Goal: Information Seeking & Learning: Learn about a topic

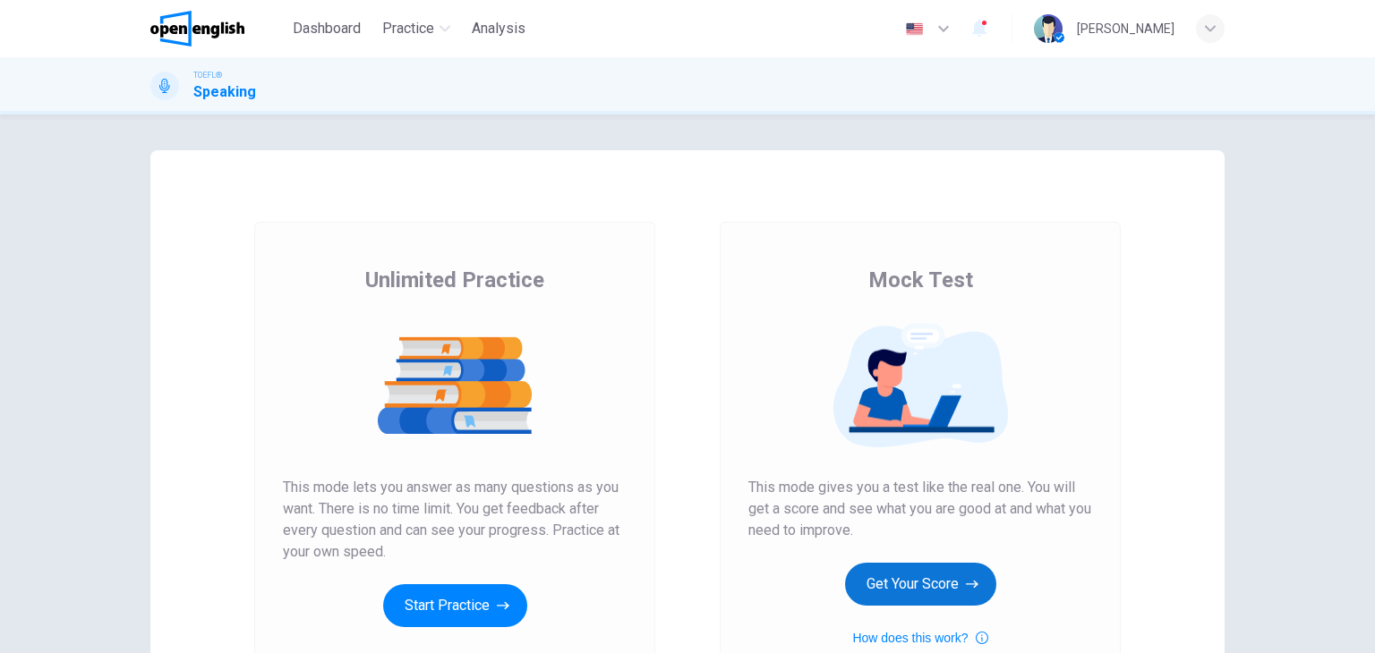
click at [938, 576] on button "Get Your Score" at bounding box center [920, 584] width 151 height 43
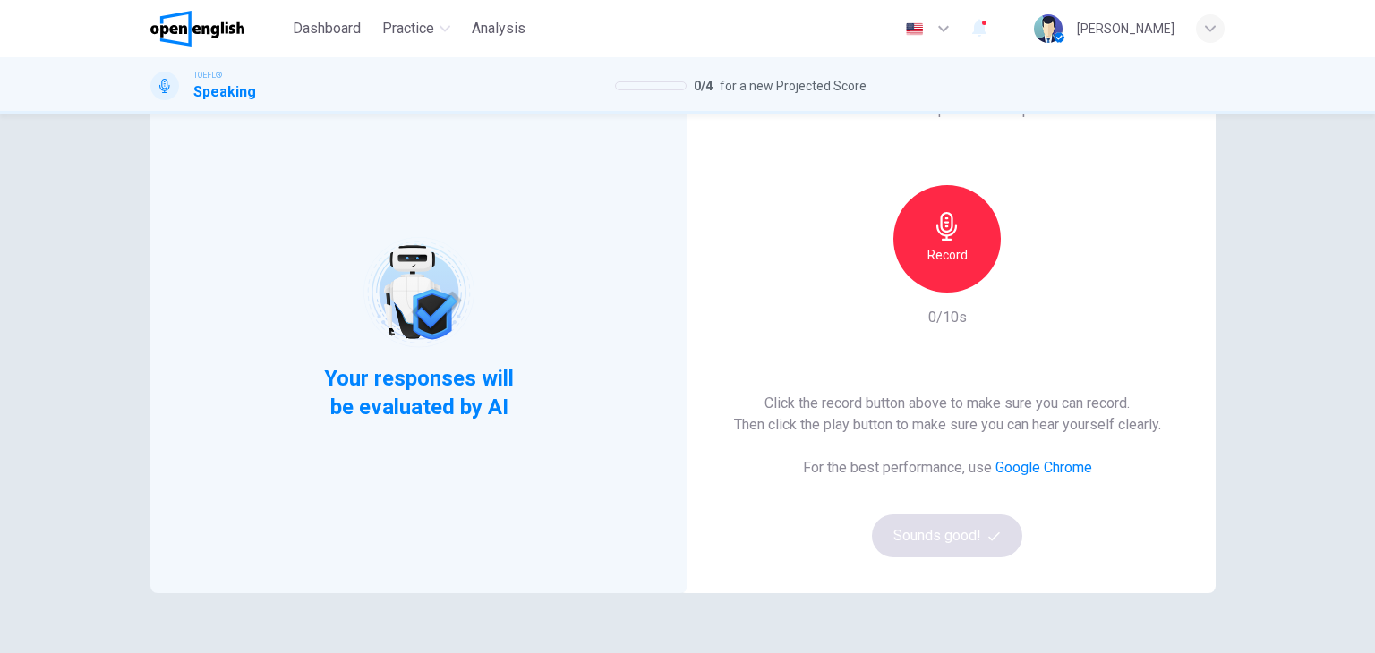
scroll to position [90, 0]
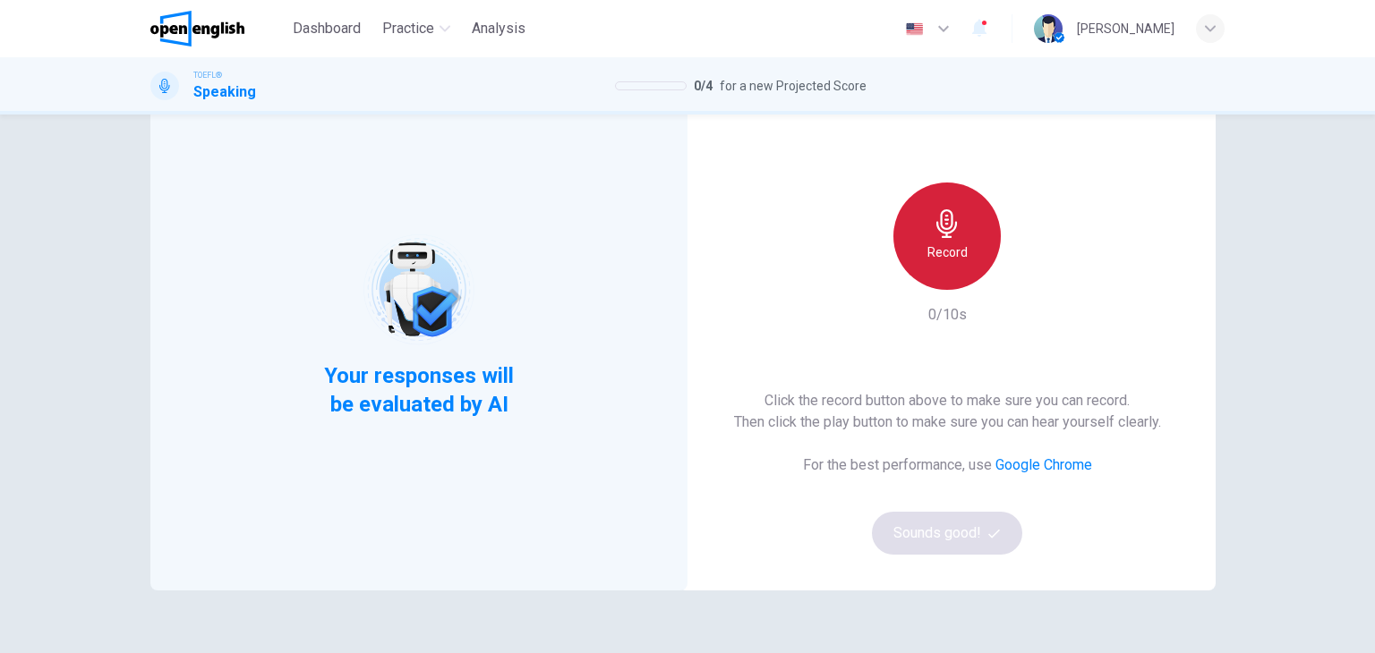
click at [940, 259] on h6 "Record" at bounding box center [947, 252] width 40 height 21
click at [956, 239] on div "Stop" at bounding box center [946, 236] width 107 height 107
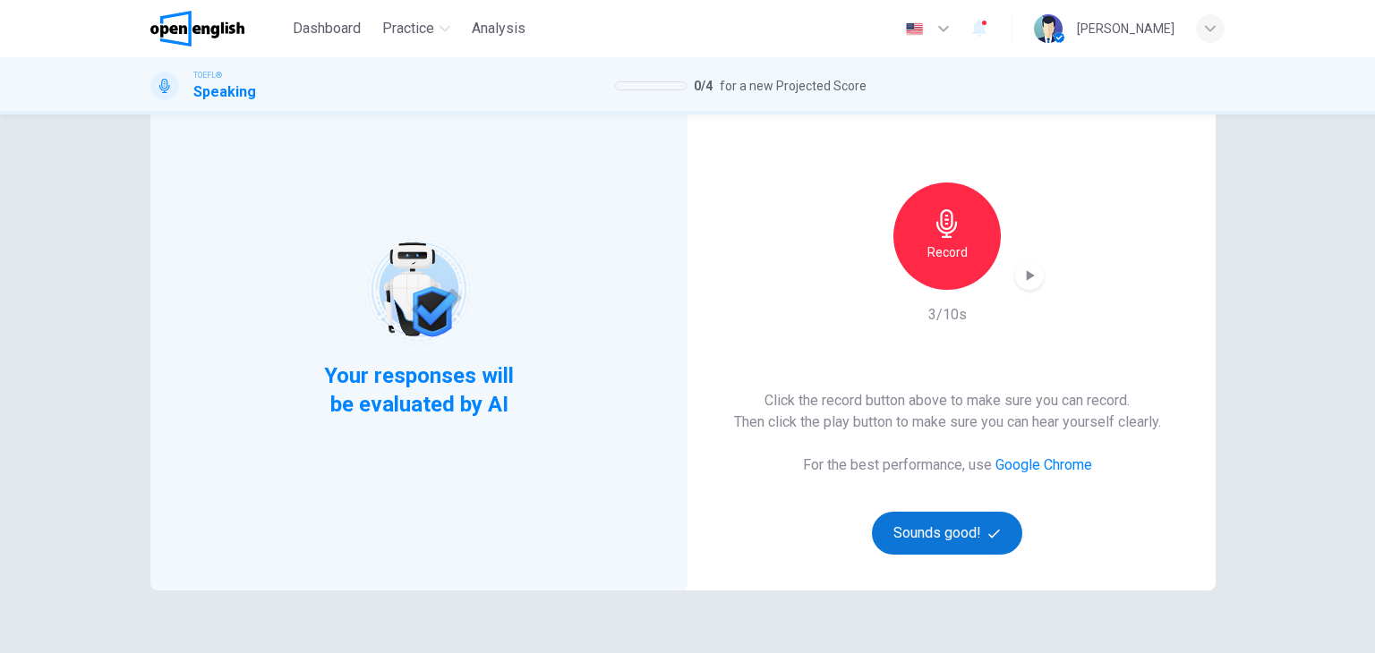
click at [936, 533] on button "Sounds good!" at bounding box center [947, 533] width 150 height 43
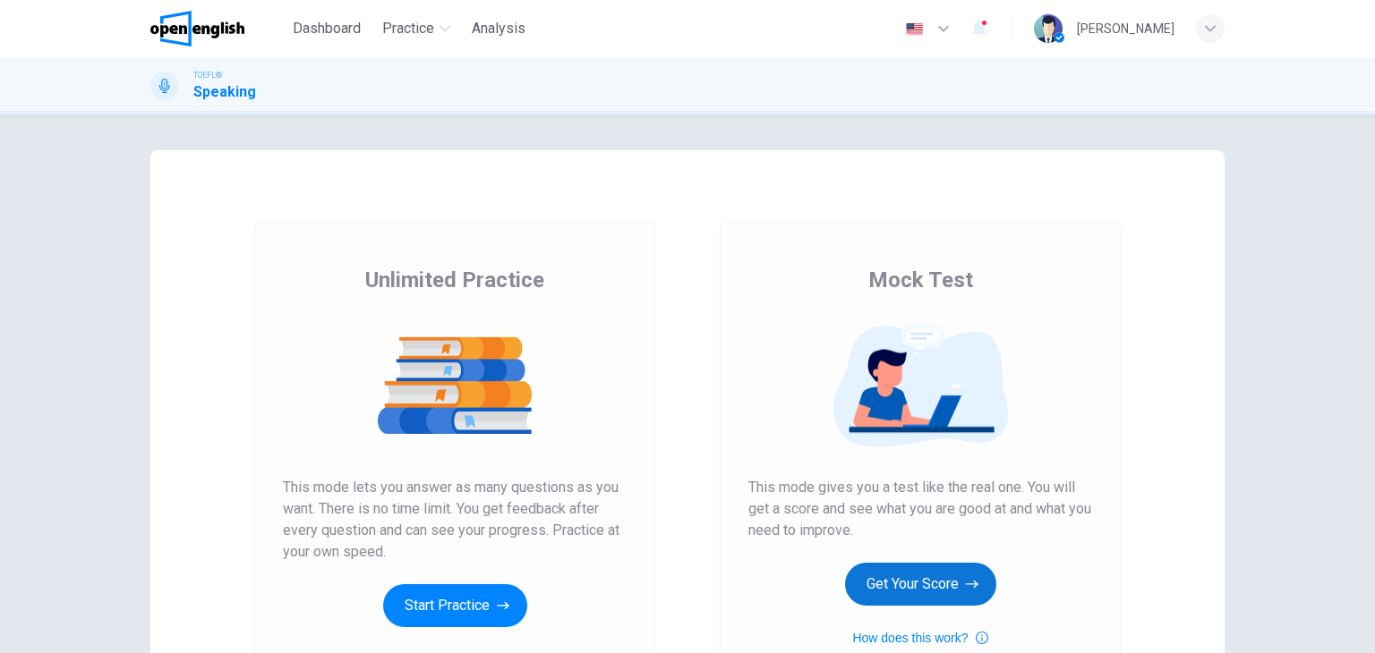
click at [966, 581] on icon "button" at bounding box center [972, 585] width 13 height 18
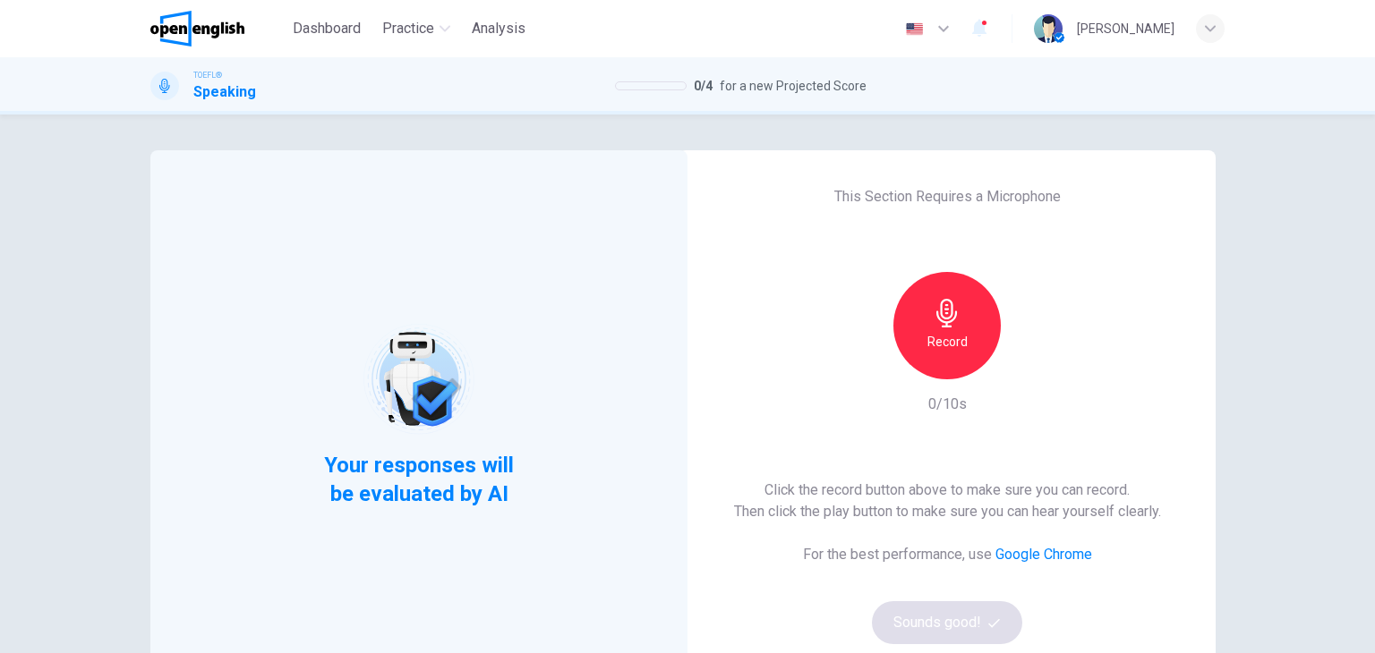
click at [953, 352] on h6 "Record" at bounding box center [947, 341] width 40 height 21
click at [956, 330] on div "Stop" at bounding box center [946, 325] width 107 height 107
click at [1021, 368] on icon "button" at bounding box center [1030, 365] width 18 height 18
click at [968, 318] on div "Record" at bounding box center [946, 325] width 107 height 107
click at [955, 334] on div "Stop" at bounding box center [946, 325] width 107 height 107
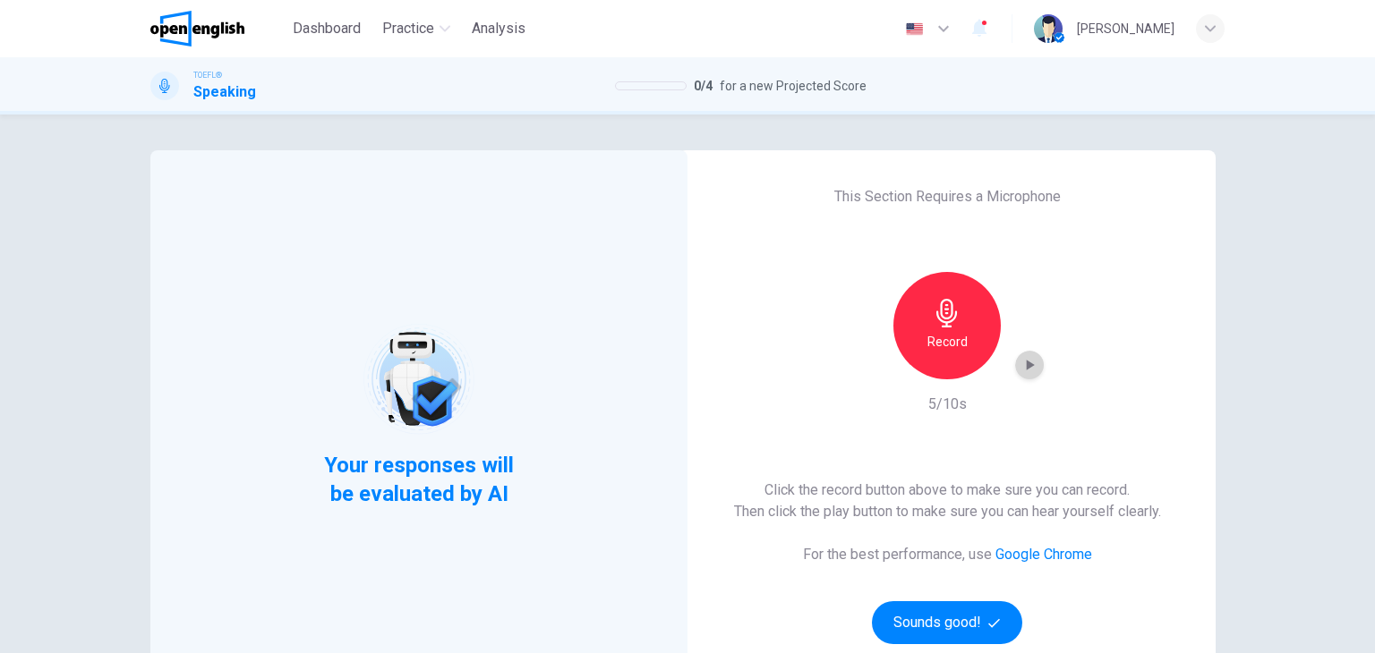
click at [1027, 368] on icon "button" at bounding box center [1031, 365] width 8 height 11
click at [1026, 374] on div "button" at bounding box center [1029, 365] width 29 height 29
click at [941, 345] on h6 "Record" at bounding box center [947, 341] width 40 height 21
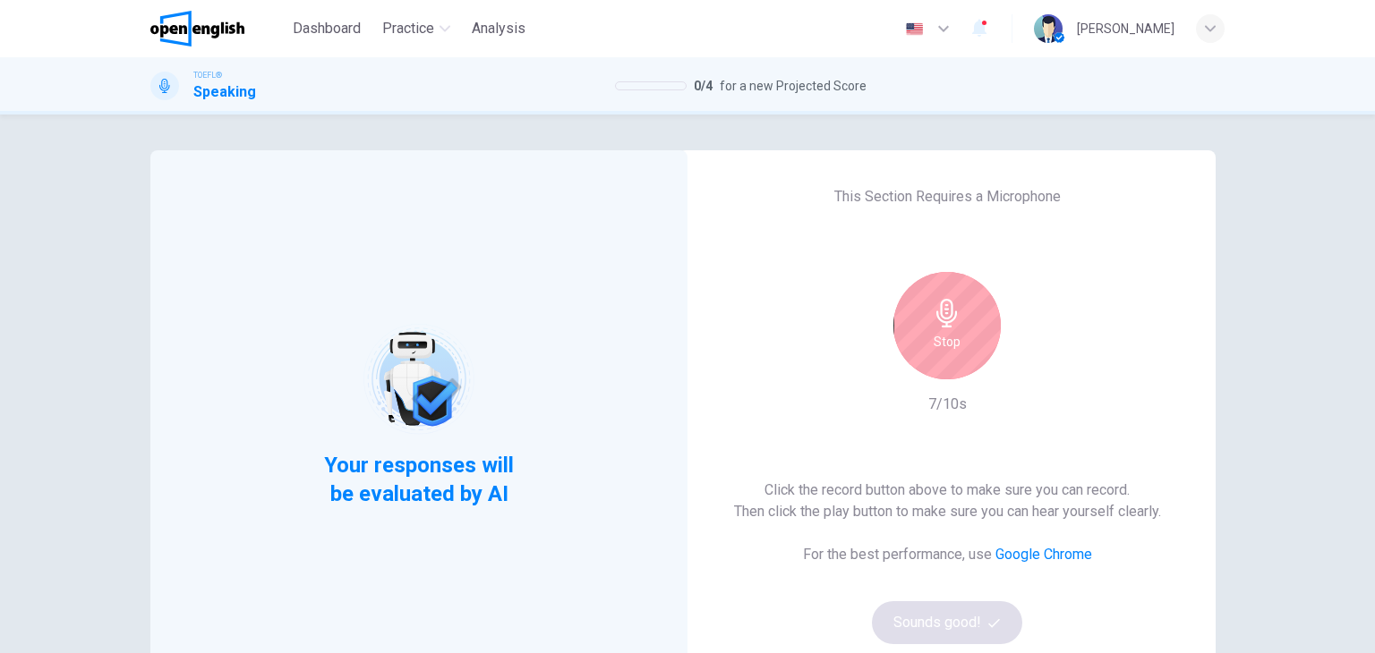
click at [941, 345] on h6 "Stop" at bounding box center [947, 341] width 27 height 21
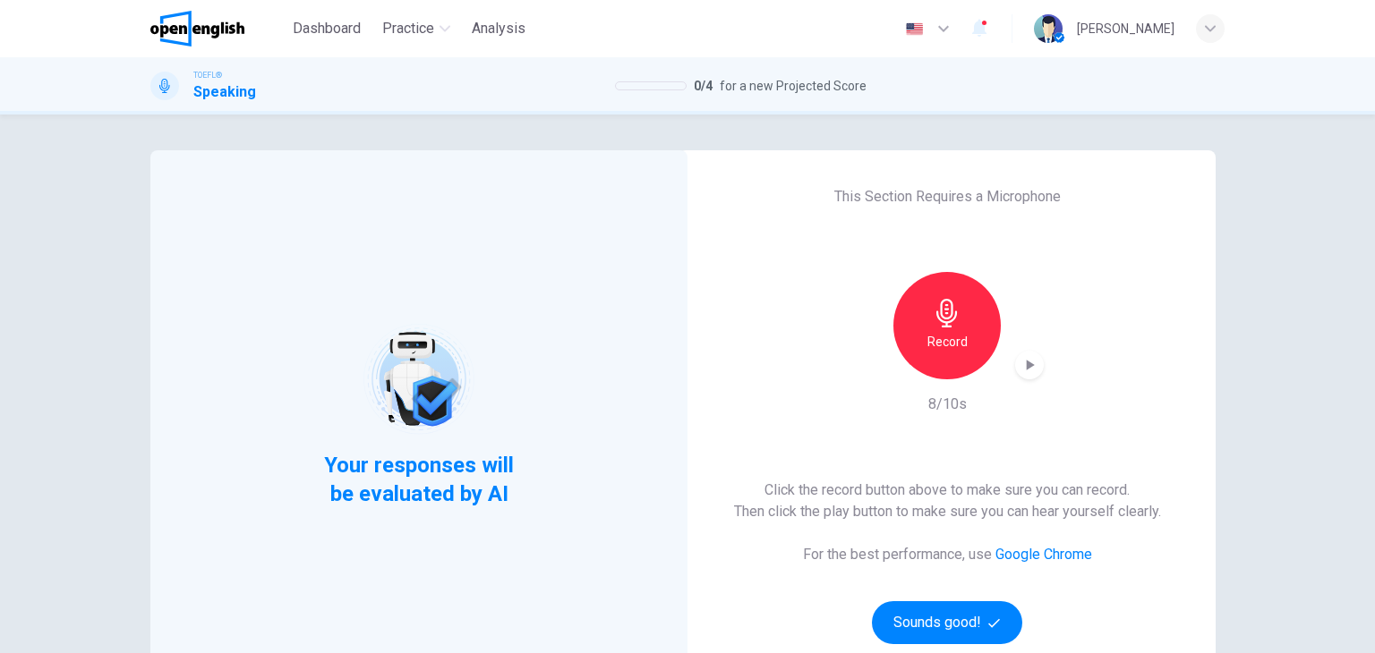
click at [1027, 366] on icon "button" at bounding box center [1031, 365] width 8 height 11
click at [1179, 250] on div "This Section Requires a Microphone Record 8/10s Click the record button above t…" at bounding box center [947, 415] width 537 height 530
click at [1023, 378] on div "button" at bounding box center [1029, 365] width 29 height 29
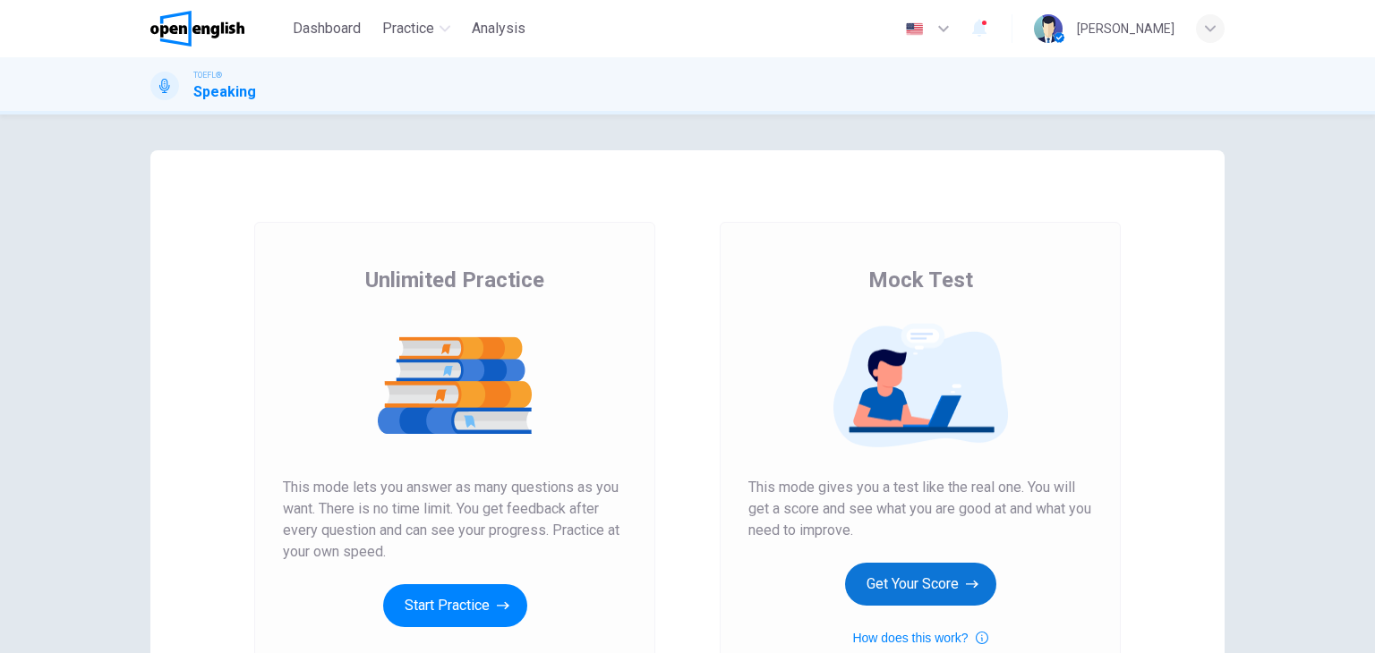
click at [924, 574] on button "Get Your Score" at bounding box center [920, 584] width 151 height 43
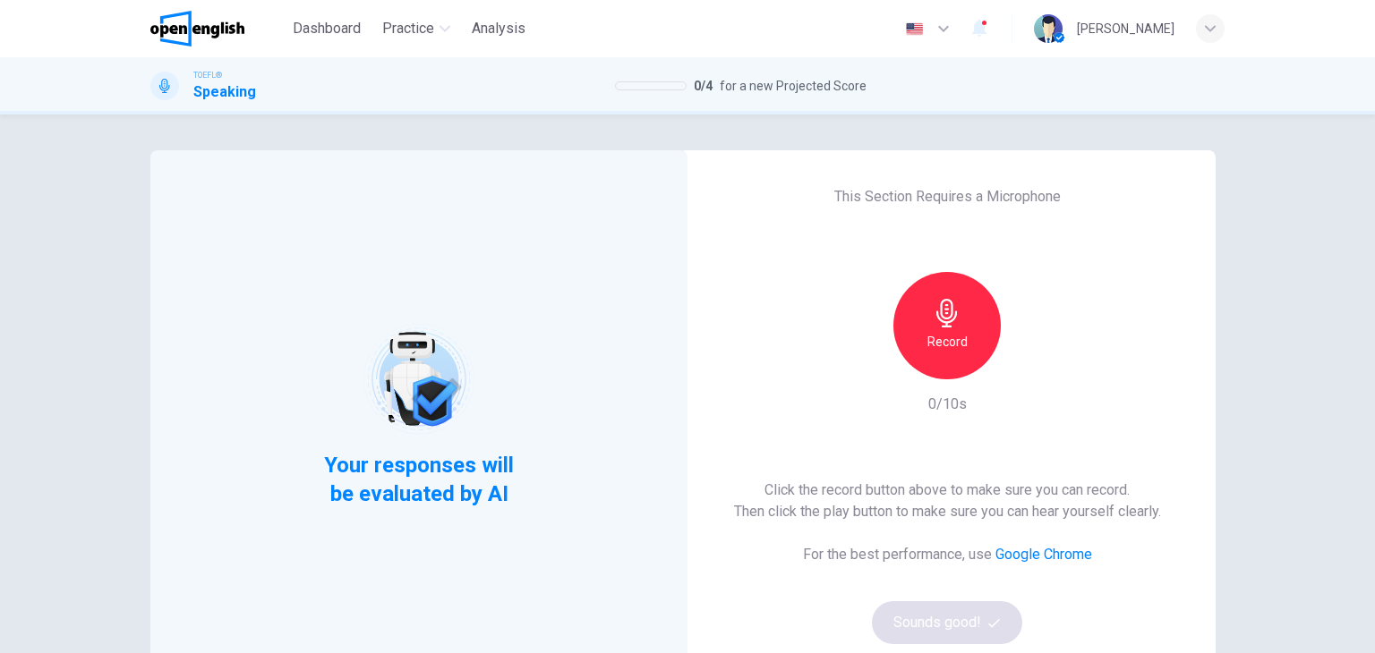
click at [972, 312] on div "Record" at bounding box center [946, 325] width 107 height 107
click at [935, 330] on div "Stop" at bounding box center [946, 325] width 107 height 107
click at [1021, 366] on icon "button" at bounding box center [1030, 365] width 18 height 18
click at [1027, 370] on icon "button" at bounding box center [1031, 365] width 8 height 11
click at [1026, 371] on icon "button" at bounding box center [1030, 365] width 18 height 18
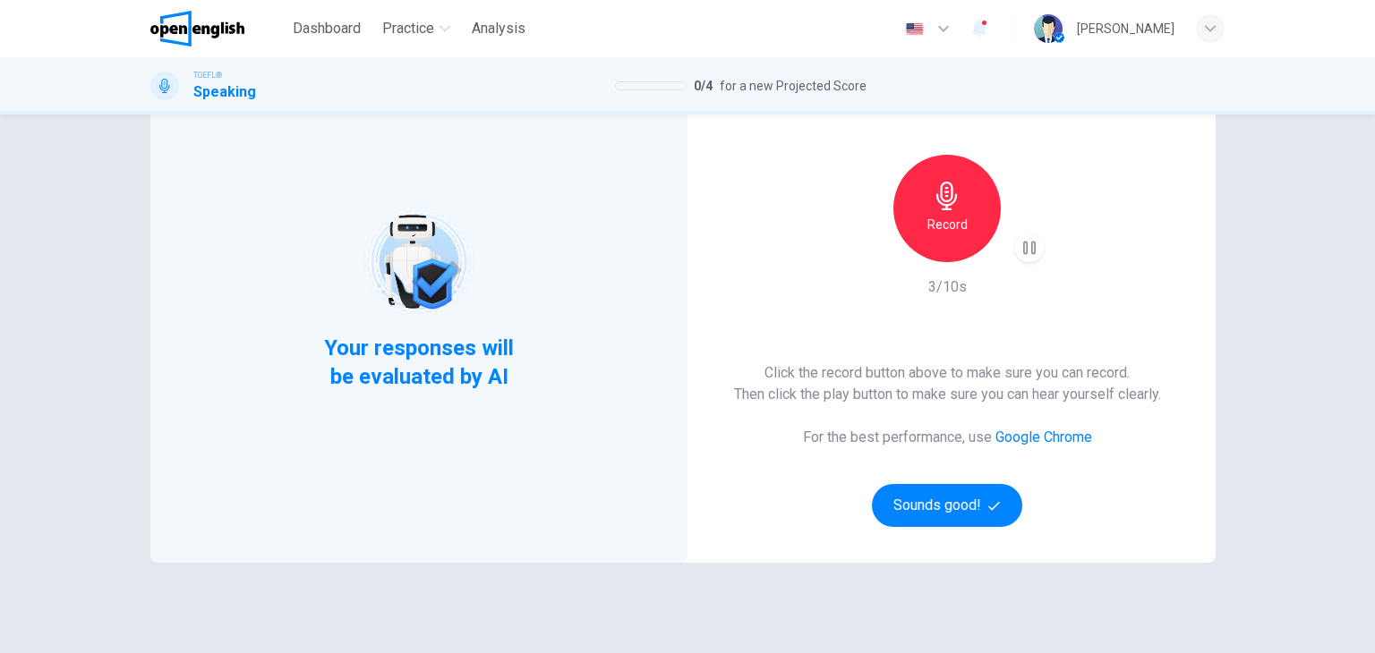
scroll to position [179, 0]
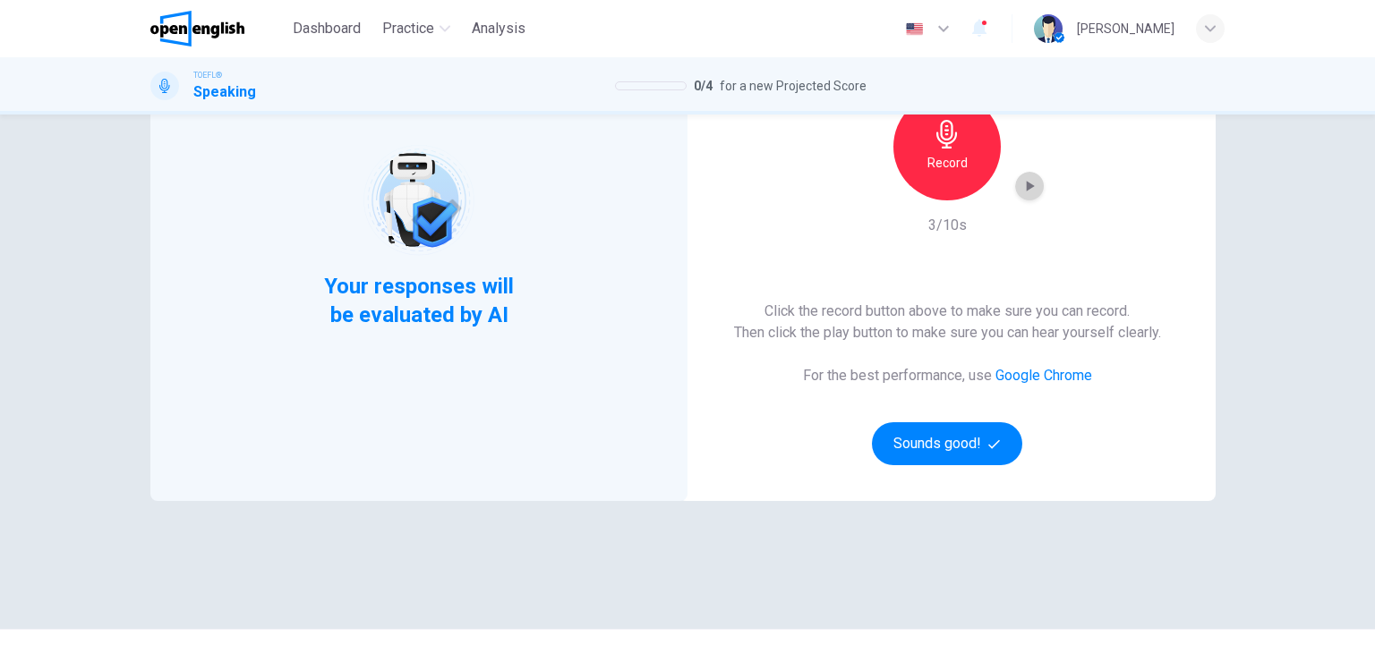
click at [1030, 193] on icon "button" at bounding box center [1030, 186] width 18 height 18
click at [1023, 192] on icon "button" at bounding box center [1030, 186] width 18 height 18
click at [946, 164] on h6 "Record" at bounding box center [947, 162] width 40 height 21
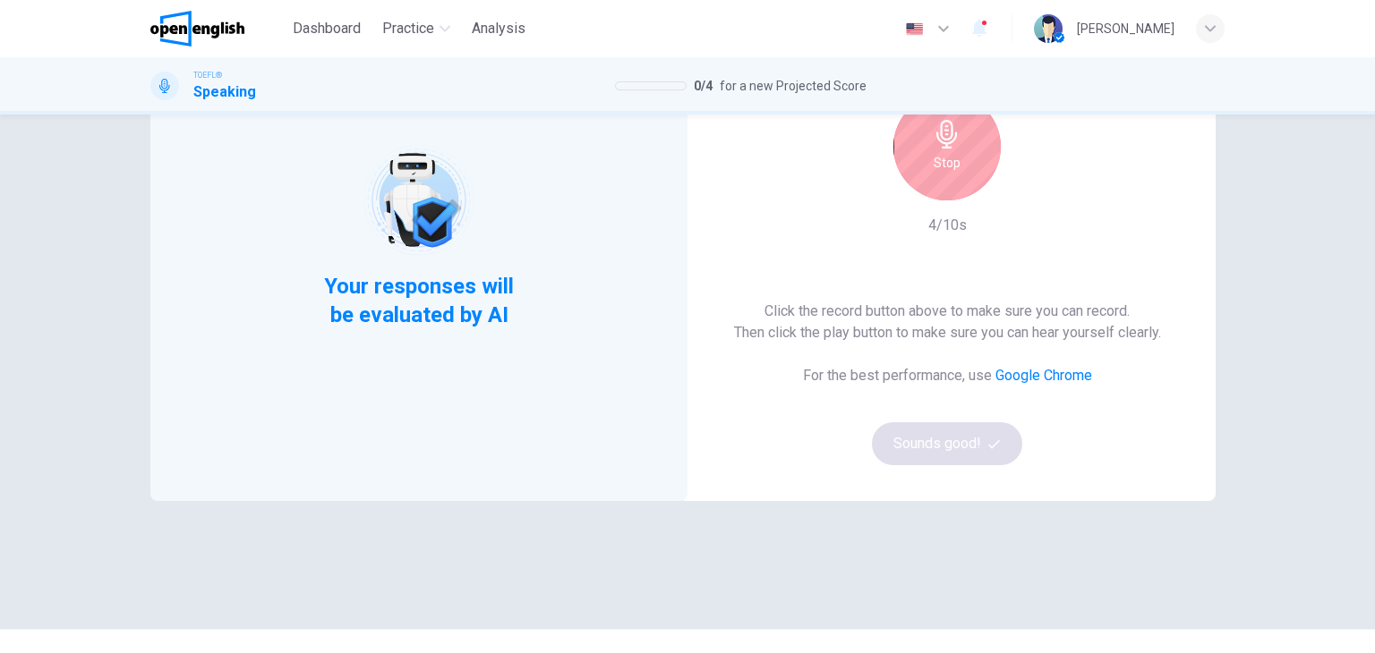
click at [945, 164] on h6 "Stop" at bounding box center [947, 162] width 27 height 21
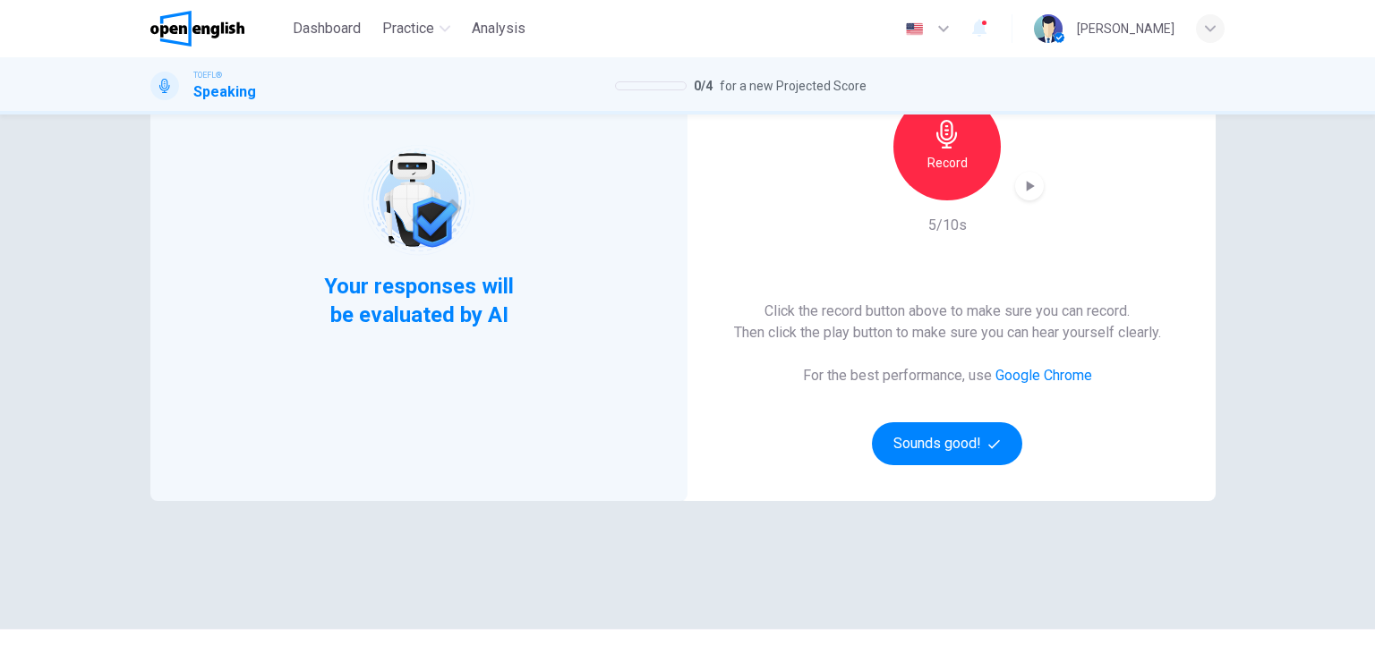
click at [1021, 192] on icon "button" at bounding box center [1030, 186] width 18 height 18
click at [1207, 28] on icon "button" at bounding box center [1210, 28] width 11 height 6
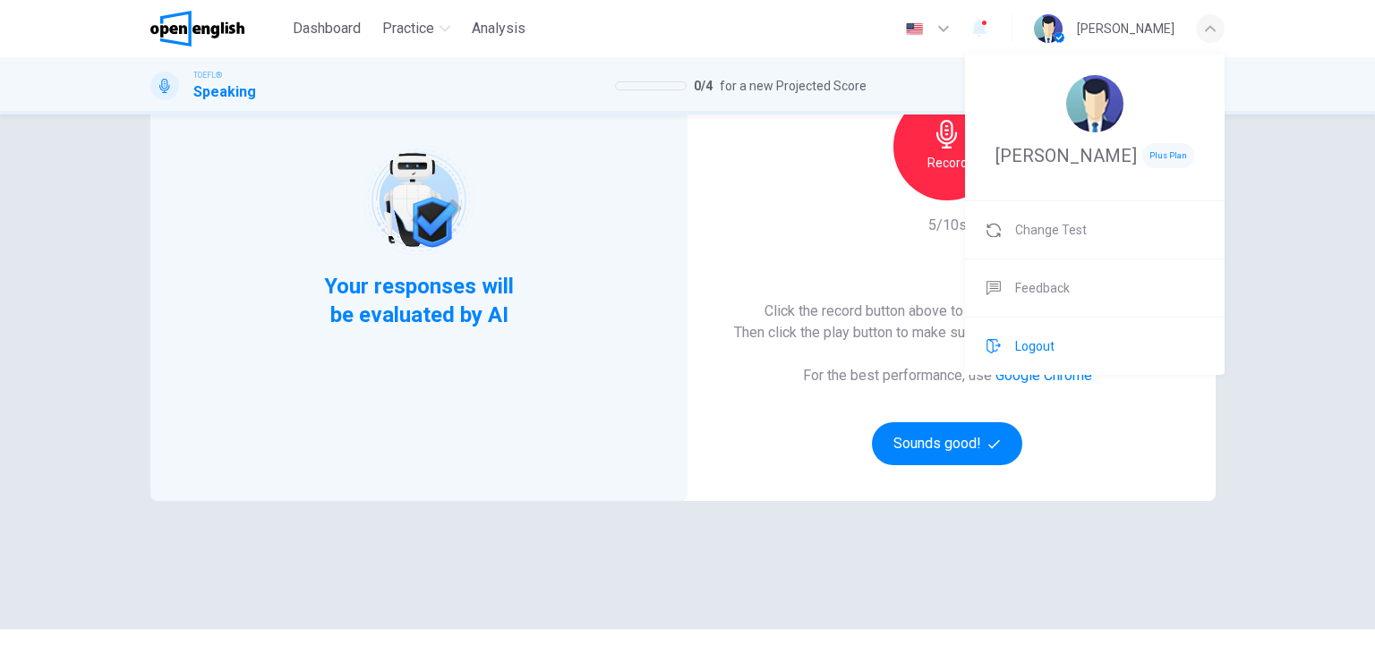
click at [1038, 353] on span "Logout" at bounding box center [1034, 346] width 39 height 21
